Goal: Task Accomplishment & Management: Manage account settings

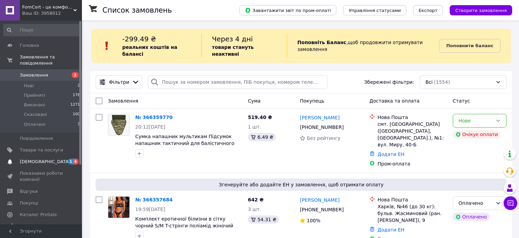
click at [42, 159] on span "[DEMOGRAPHIC_DATA]" at bounding box center [45, 162] width 51 height 6
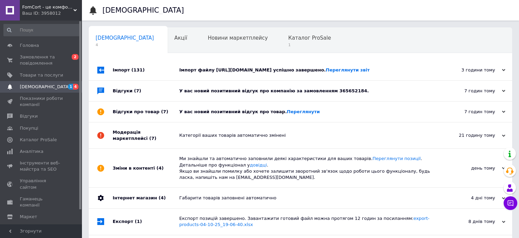
click at [218, 115] on div "У вас новий позитивний відгук про товар. [GEOGRAPHIC_DATA]" at bounding box center [308, 112] width 258 height 6
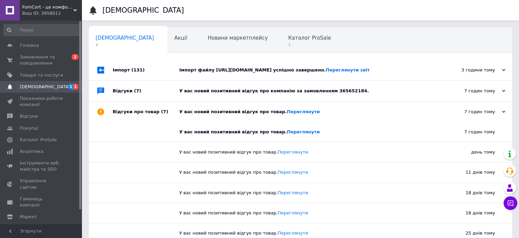
click at [228, 93] on div "У вас новий позитивний відгук про компанію за замовленням 365652184." at bounding box center [308, 91] width 258 height 6
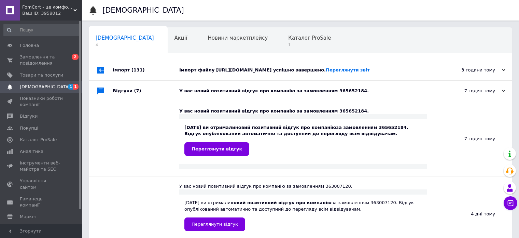
click at [244, 77] on div "Імпорт файлу [URL][DOMAIN_NAME] успішно завершено. Переглянути звіт" at bounding box center [308, 70] width 258 height 20
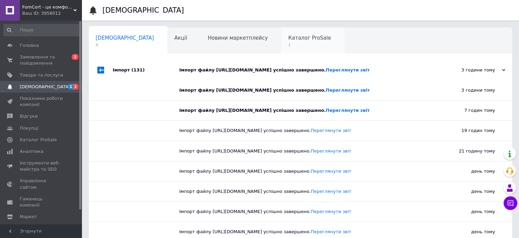
click at [288, 47] on span "1" at bounding box center [309, 44] width 43 height 5
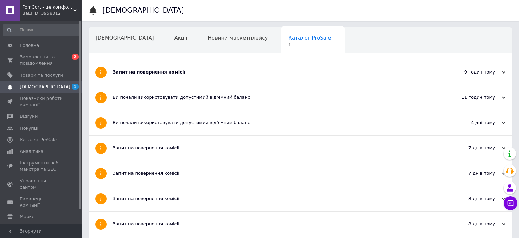
click at [210, 77] on div "Запит на повернення комісії" at bounding box center [275, 72] width 325 height 25
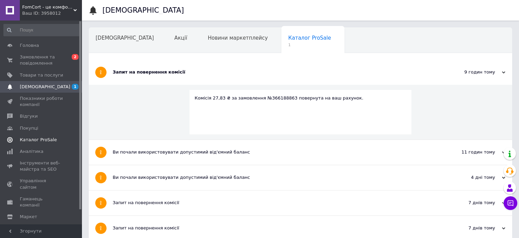
click at [49, 141] on span "Каталог ProSale" at bounding box center [38, 140] width 37 height 6
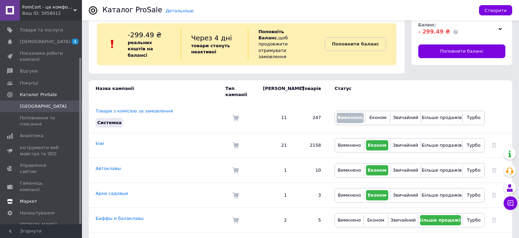
scroll to position [34, 0]
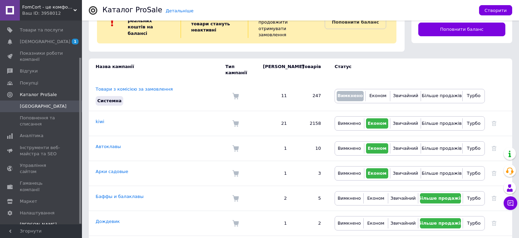
click at [41, 221] on span "[PERSON_NAME] та рахунки Prom топ" at bounding box center [41, 230] width 43 height 19
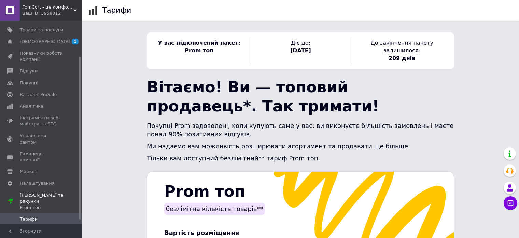
click at [20, 228] on span "Рахунки" at bounding box center [29, 231] width 19 height 6
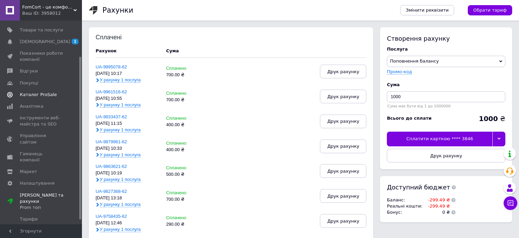
click at [36, 95] on span "Каталог ProSale" at bounding box center [38, 95] width 37 height 6
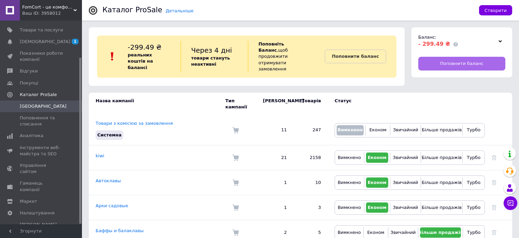
click at [466, 66] on span "Поповнити баланс" at bounding box center [461, 63] width 43 height 6
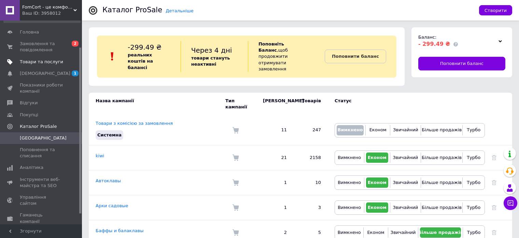
scroll to position [11, 0]
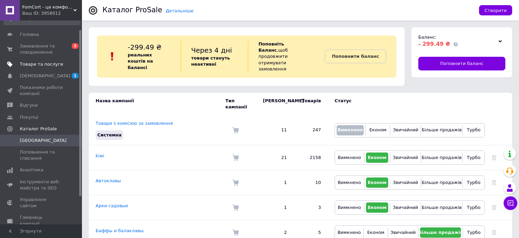
click at [42, 66] on span "Товари та послуги" at bounding box center [41, 64] width 43 height 6
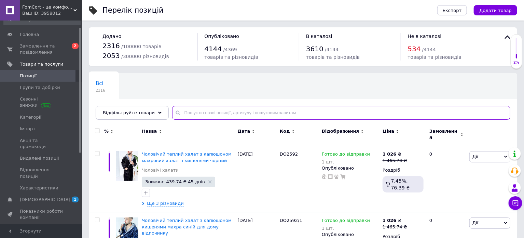
click at [205, 111] on input "text" at bounding box center [341, 113] width 338 height 14
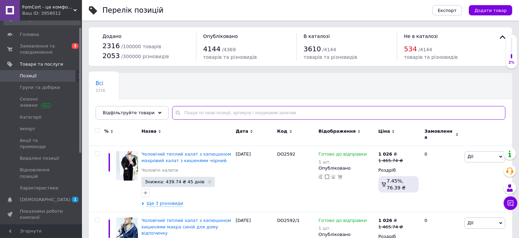
paste input "hal-1-syn"
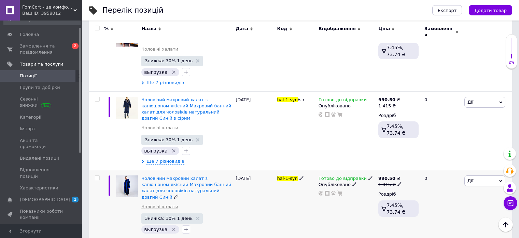
scroll to position [134, 0]
type input "hal-1-syn"
click at [172, 178] on span "Чоловічий махровий халат з капюшоном якісний Махровий банний халат для чоловікі…" at bounding box center [186, 187] width 90 height 24
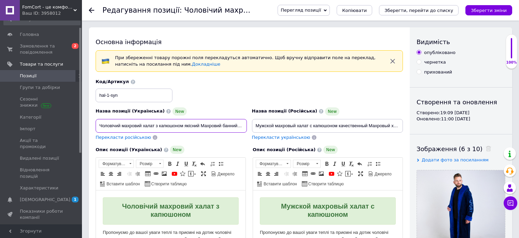
click at [134, 129] on input "Чоловічий махровий халат з капюшоном якісний Махровий банний халат для чоловікі…" at bounding box center [171, 126] width 151 height 14
